Goal: Register for event/course: Sign up to attend an event or enroll in a course

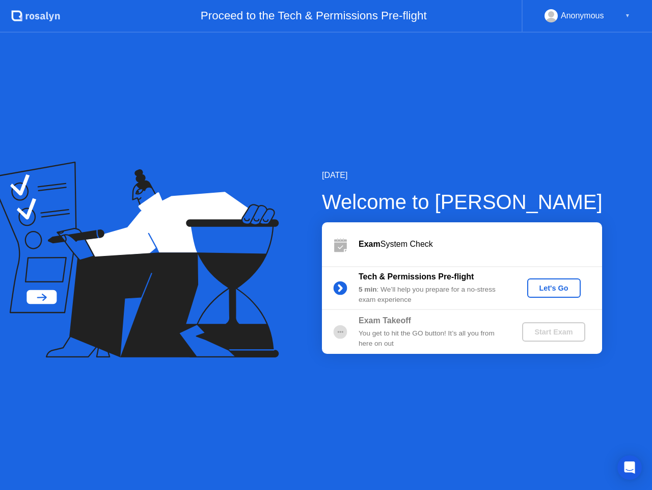
click at [626, 17] on div "▼" at bounding box center [627, 15] width 5 height 13
click at [556, 279] on button "Let's Go" at bounding box center [553, 287] width 53 height 19
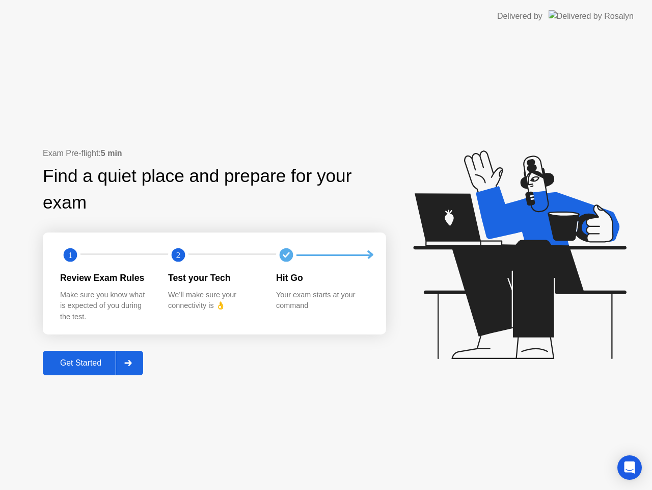
click at [93, 360] on div "Get Started" at bounding box center [81, 362] width 70 height 9
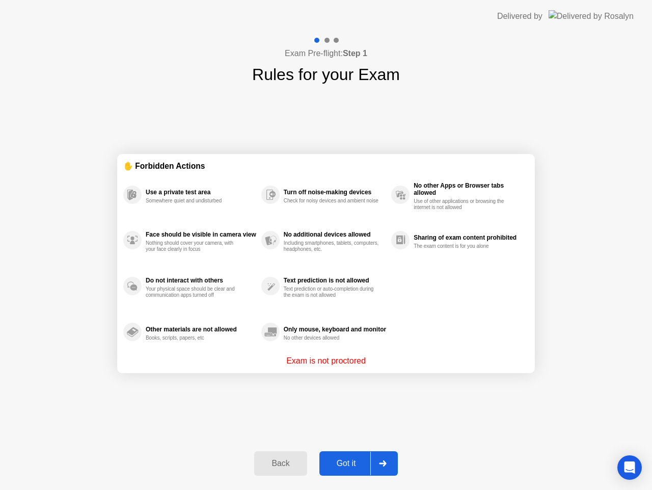
click at [357, 462] on div "Got it" at bounding box center [346, 462] width 48 height 9
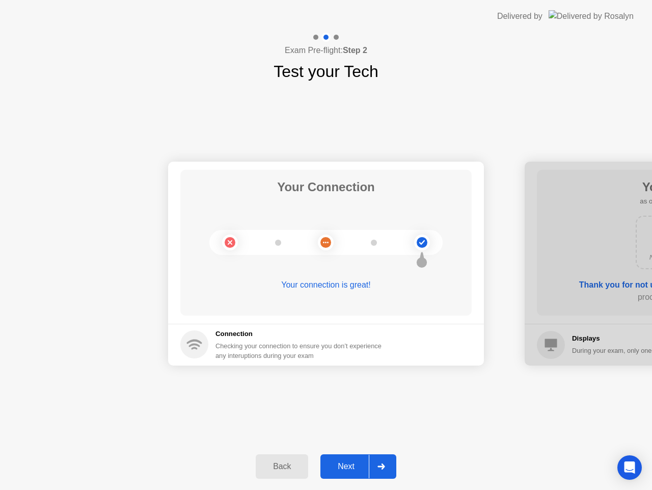
click at [358, 462] on div "Next" at bounding box center [345, 466] width 45 height 9
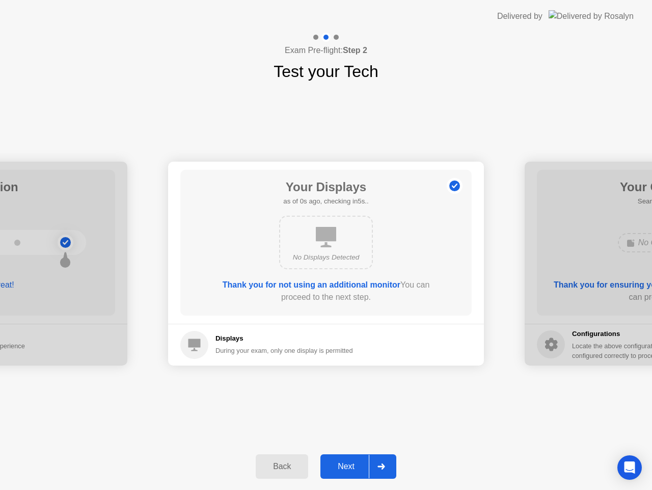
click at [358, 462] on div "Next" at bounding box center [345, 466] width 45 height 9
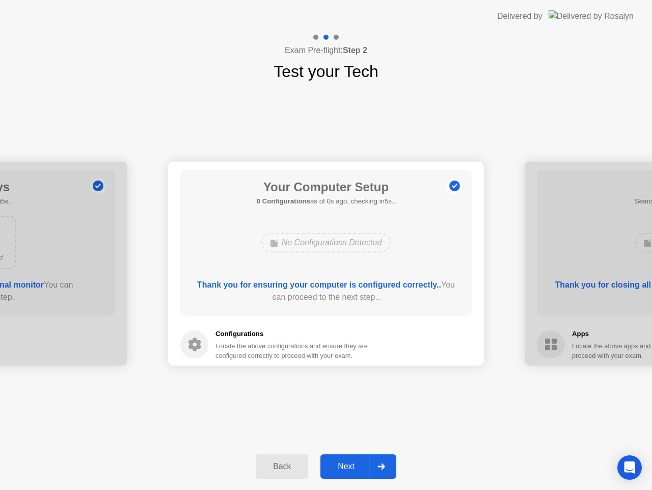
click at [358, 462] on div "Next" at bounding box center [345, 466] width 45 height 9
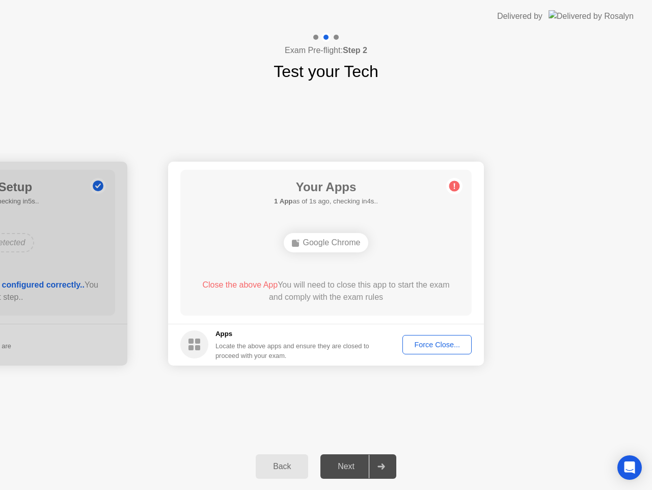
click at [424, 340] on div "Force Close..." at bounding box center [437, 344] width 62 height 8
click at [426, 347] on div "Force Close..." at bounding box center [437, 344] width 62 height 8
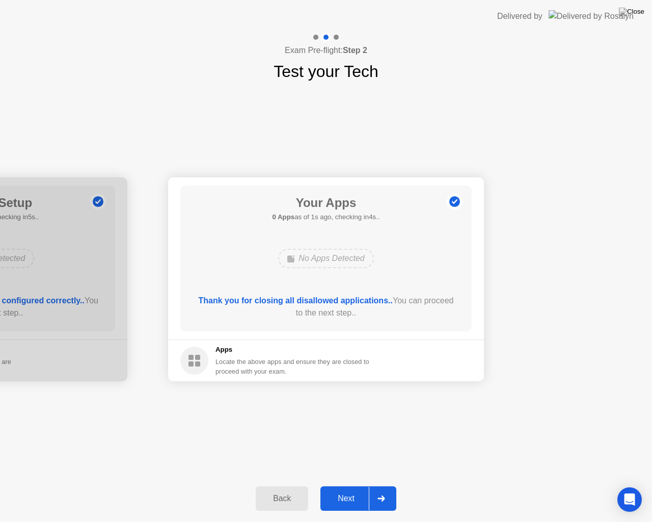
click at [348, 489] on div "Next" at bounding box center [345, 498] width 45 height 9
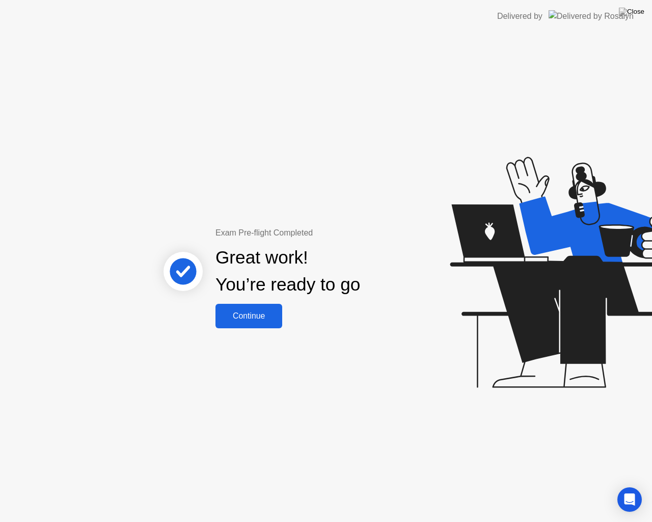
click at [245, 322] on button "Continue" at bounding box center [248, 316] width 67 height 24
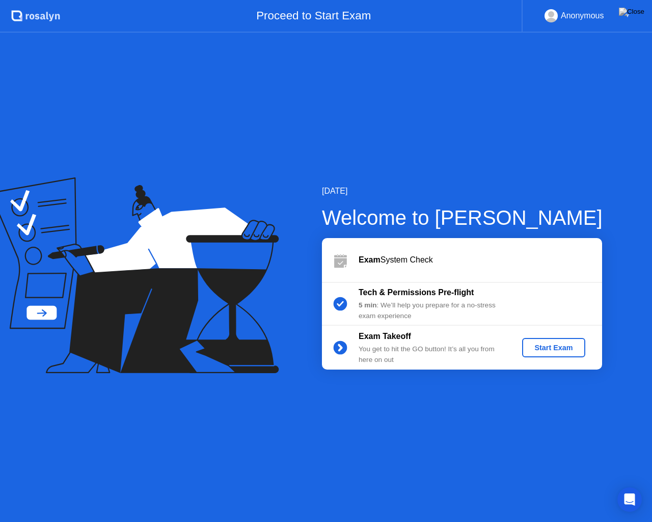
click at [494, 304] on div "5 min : We’ll help you prepare for a no-stress exam experience" at bounding box center [432, 310] width 147 height 21
click at [534, 348] on div "Start Exam" at bounding box center [553, 347] width 55 height 8
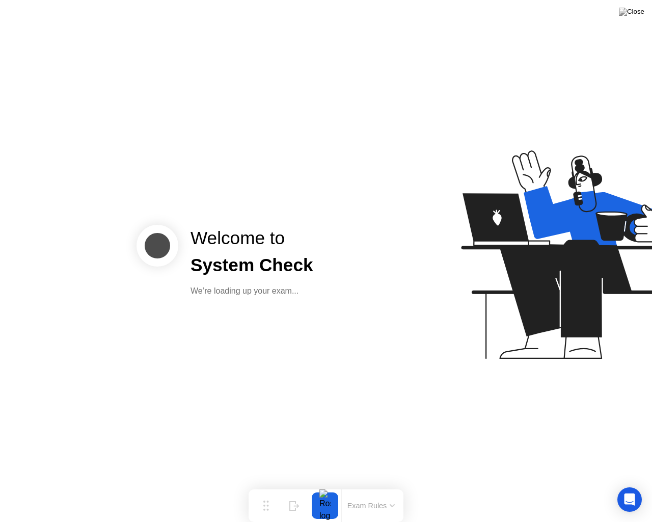
click at [376, 489] on button "Exam Rules" at bounding box center [371, 505] width 54 height 9
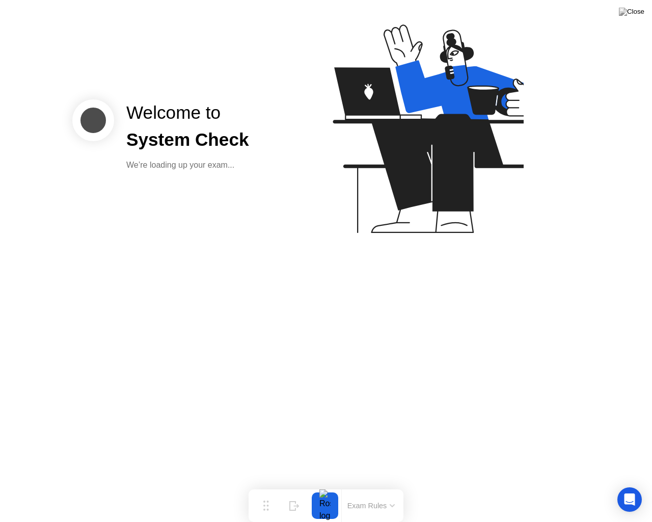
click at [398, 489] on button "Exam Rules" at bounding box center [371, 505] width 54 height 9
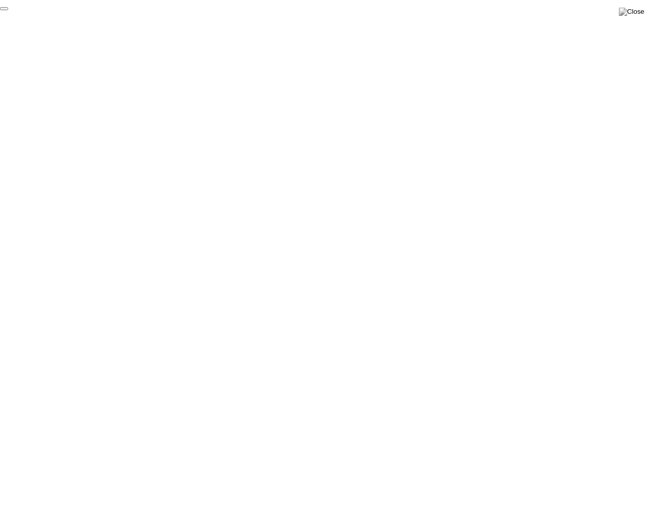
click div "End Proctoring Session"
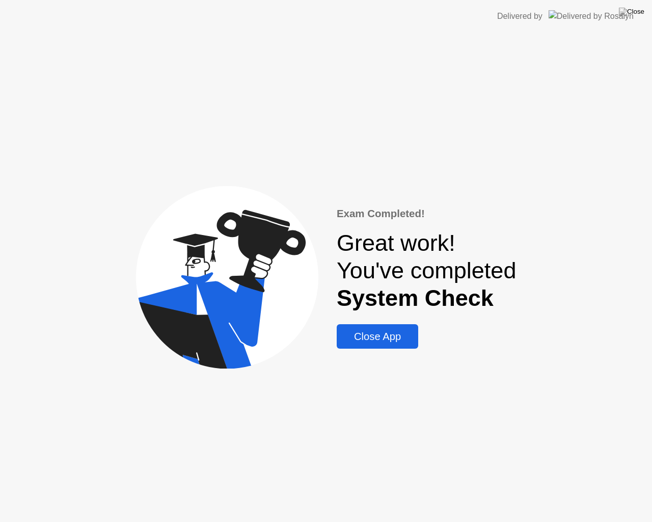
click at [388, 334] on div "Close App" at bounding box center [377, 337] width 75 height 12
